Goal: Complete application form

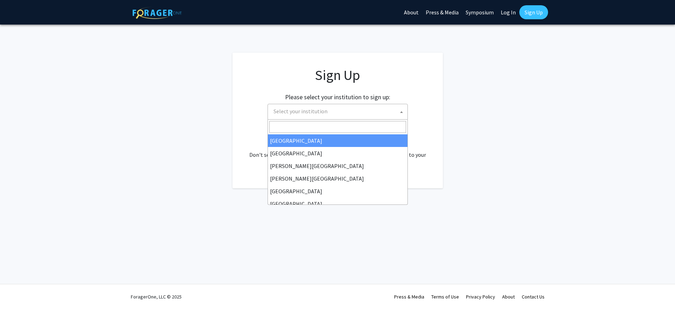
click at [382, 111] on span "Select your institution" at bounding box center [339, 111] width 137 height 14
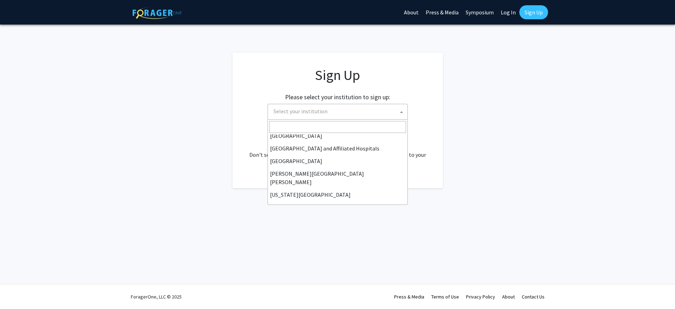
scroll to position [109, 0]
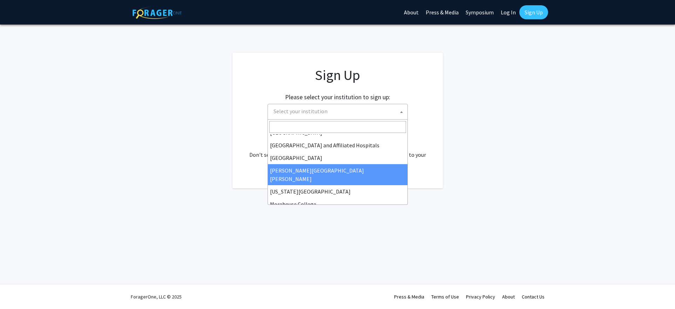
select select "1"
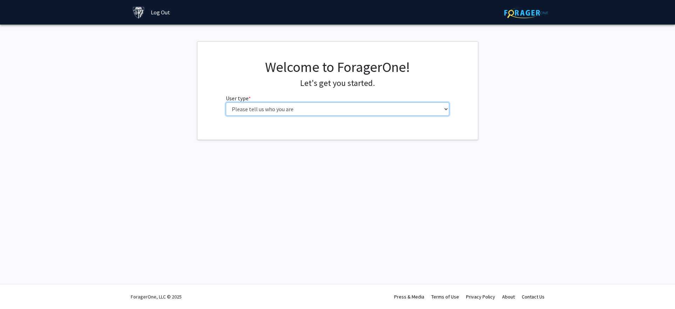
click at [441, 110] on select "Please tell us who you are Undergraduate Student Master's Student Doctoral Cand…" at bounding box center [337, 108] width 223 height 13
